Goal: Find specific page/section: Find specific page/section

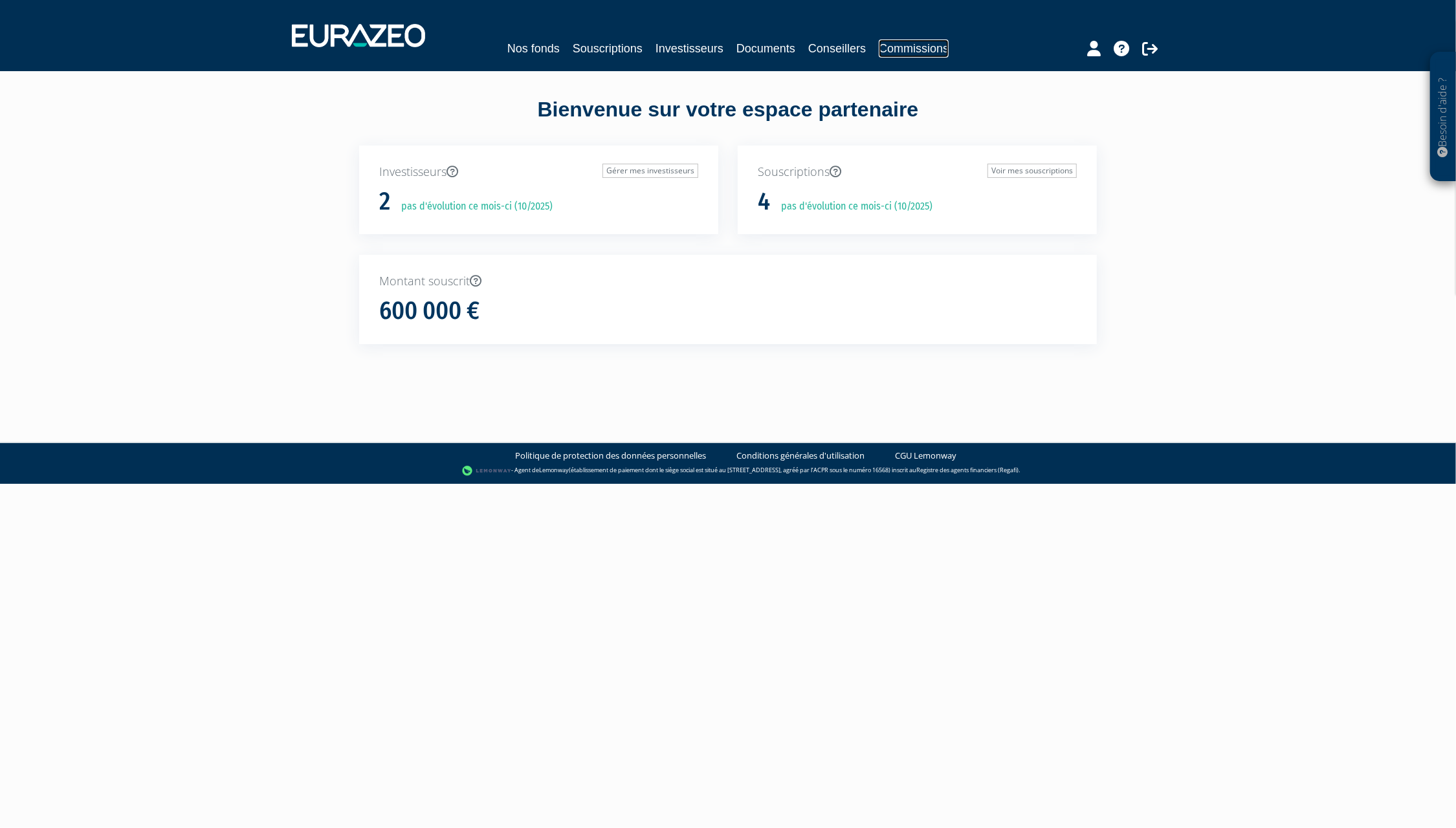
click at [911, 42] on link "Commissions" at bounding box center [914, 49] width 70 height 18
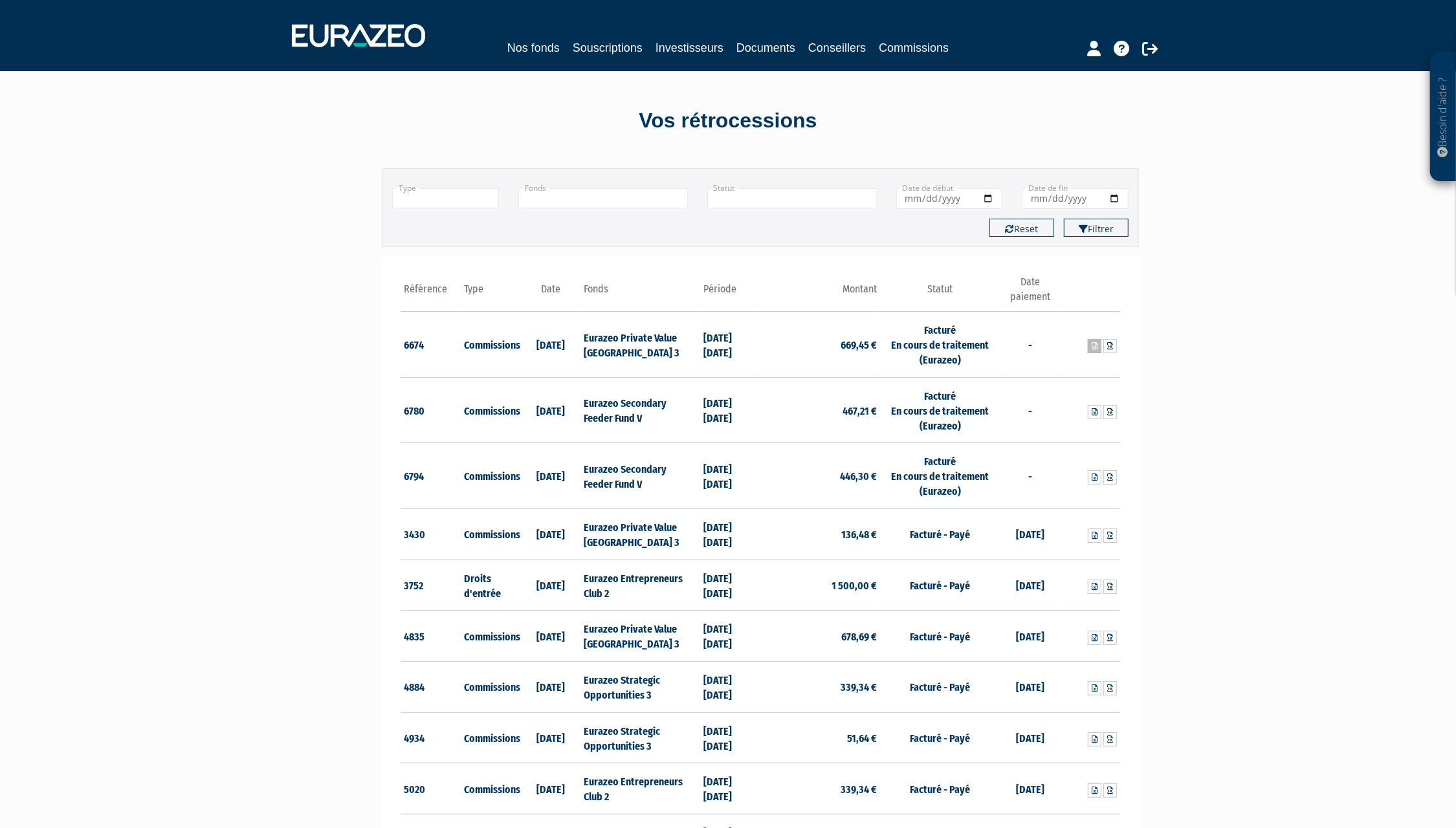
click at [1090, 349] on link at bounding box center [1094, 346] width 14 height 14
click at [1230, 484] on div "Besoin d'aide ? × J'ai besoin d'aide Si vous avez une question à propos du fonc…" at bounding box center [728, 502] width 1456 height 1004
click at [1108, 349] on icon at bounding box center [1110, 346] width 6 height 8
click at [1111, 414] on icon at bounding box center [1110, 412] width 6 height 8
click at [1115, 481] on link at bounding box center [1110, 477] width 14 height 14
